Goal: Navigation & Orientation: Find specific page/section

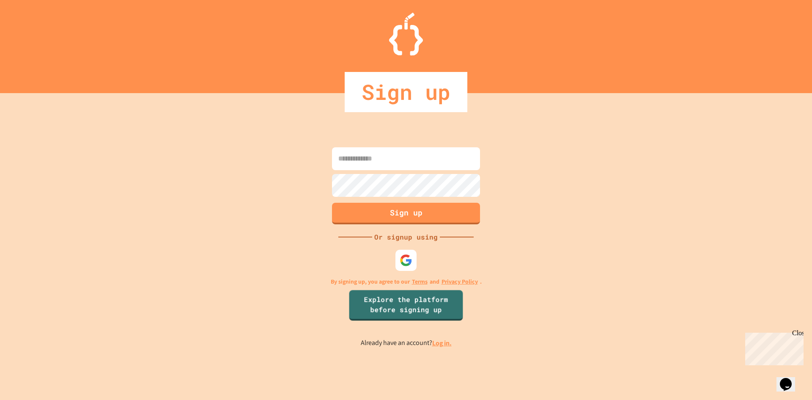
click at [443, 346] on link "Log in." at bounding box center [441, 342] width 19 height 9
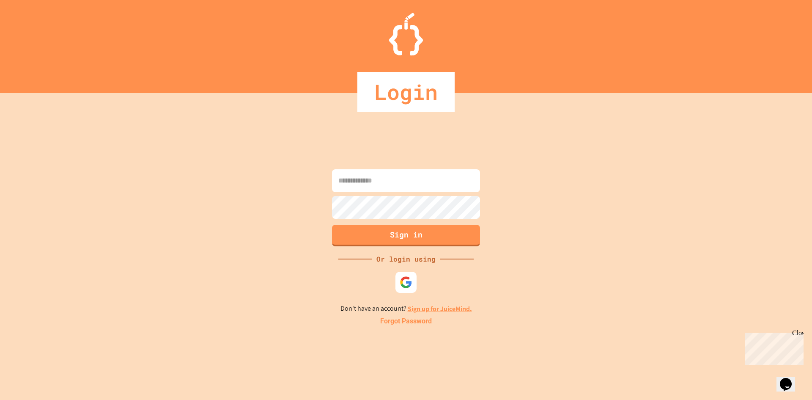
click at [441, 190] on input at bounding box center [406, 180] width 148 height 23
type input "**********"
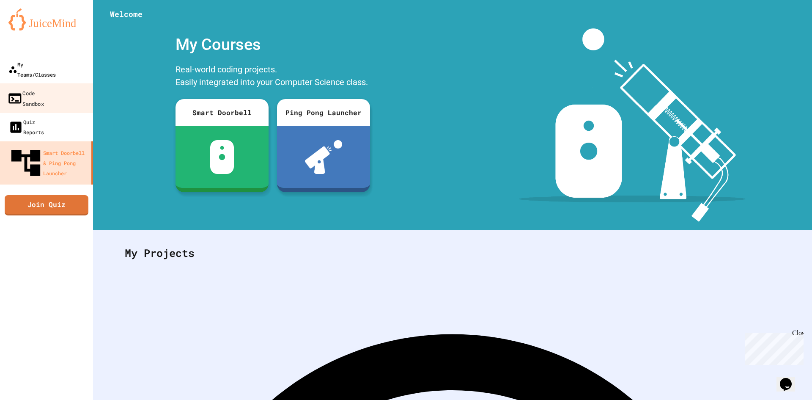
click at [49, 63] on div "My Teams/Classes" at bounding box center [31, 69] width 47 height 20
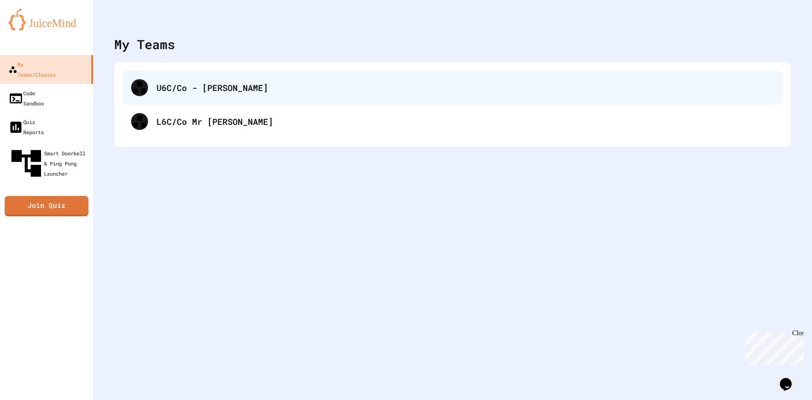
click at [219, 98] on div "U6C/Co - [PERSON_NAME]" at bounding box center [453, 88] width 660 height 34
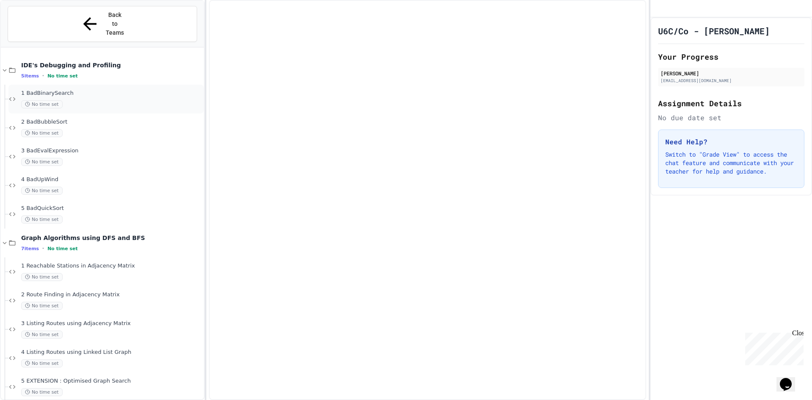
click at [68, 100] on div "No time set" at bounding box center [111, 104] width 181 height 8
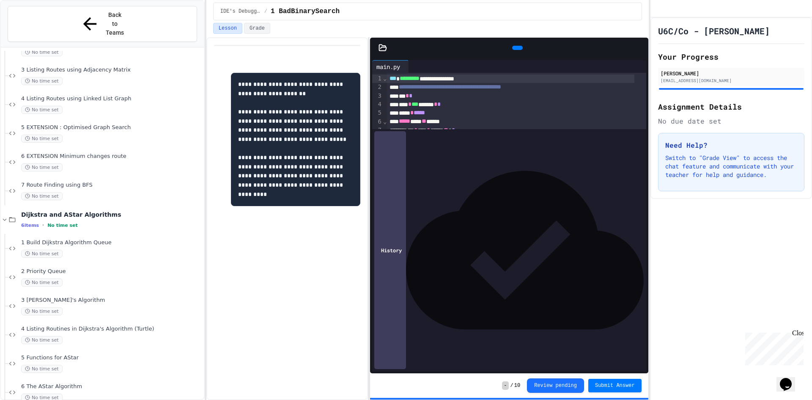
scroll to position [254, 0]
click at [44, 134] on span "No time set" at bounding box center [41, 138] width 41 height 8
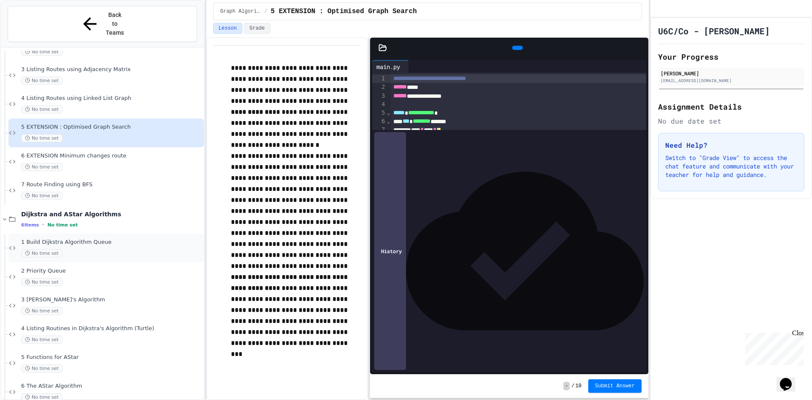
click at [93, 234] on div "1 Build Dijkstra Algorithm Queue No time set" at bounding box center [105, 248] width 195 height 29
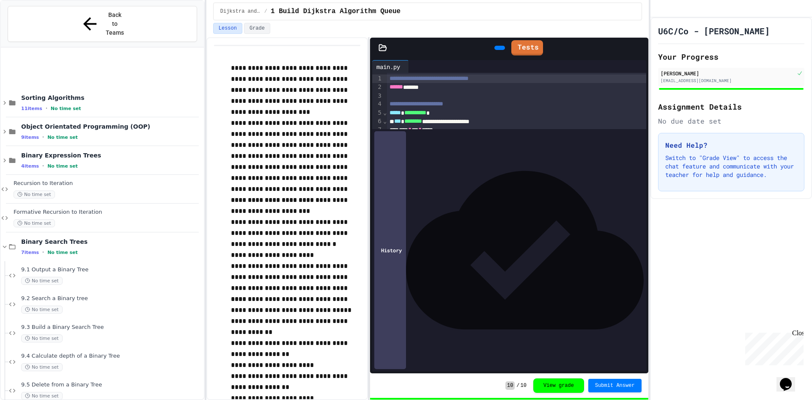
scroll to position [677, 0]
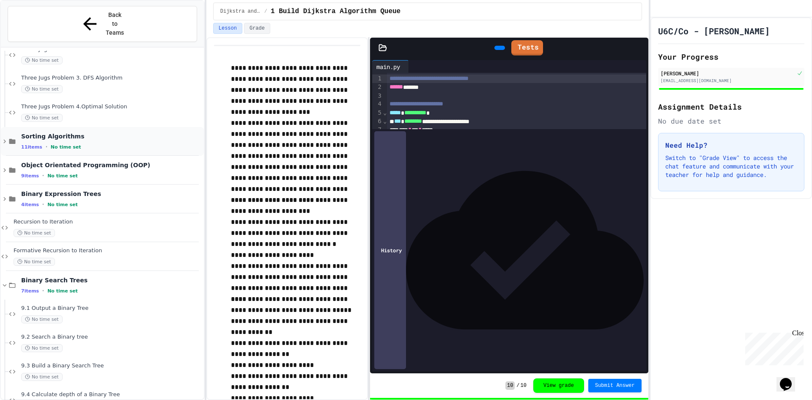
click at [91, 143] on div "11 items • No time set" at bounding box center [111, 146] width 181 height 7
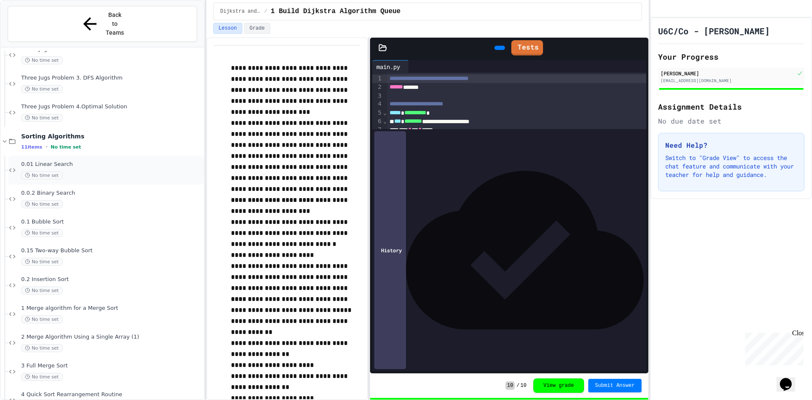
click at [89, 171] on div "No time set" at bounding box center [111, 175] width 181 height 8
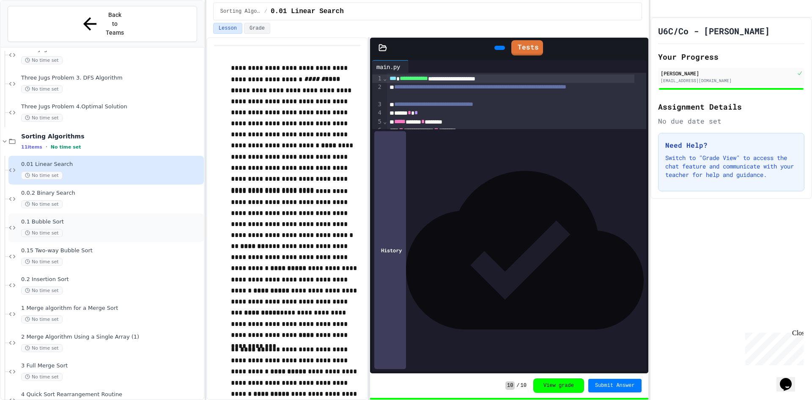
click at [91, 213] on div "0.1 Bubble Sort No time set" at bounding box center [105, 227] width 195 height 29
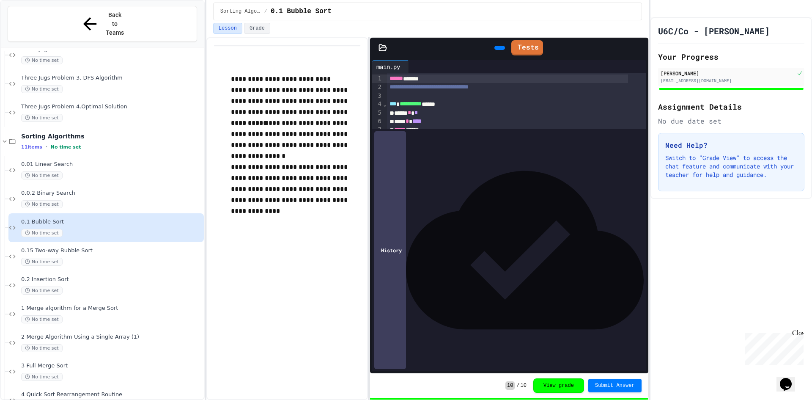
scroll to position [83, 0]
